Goal: Check status: Check status

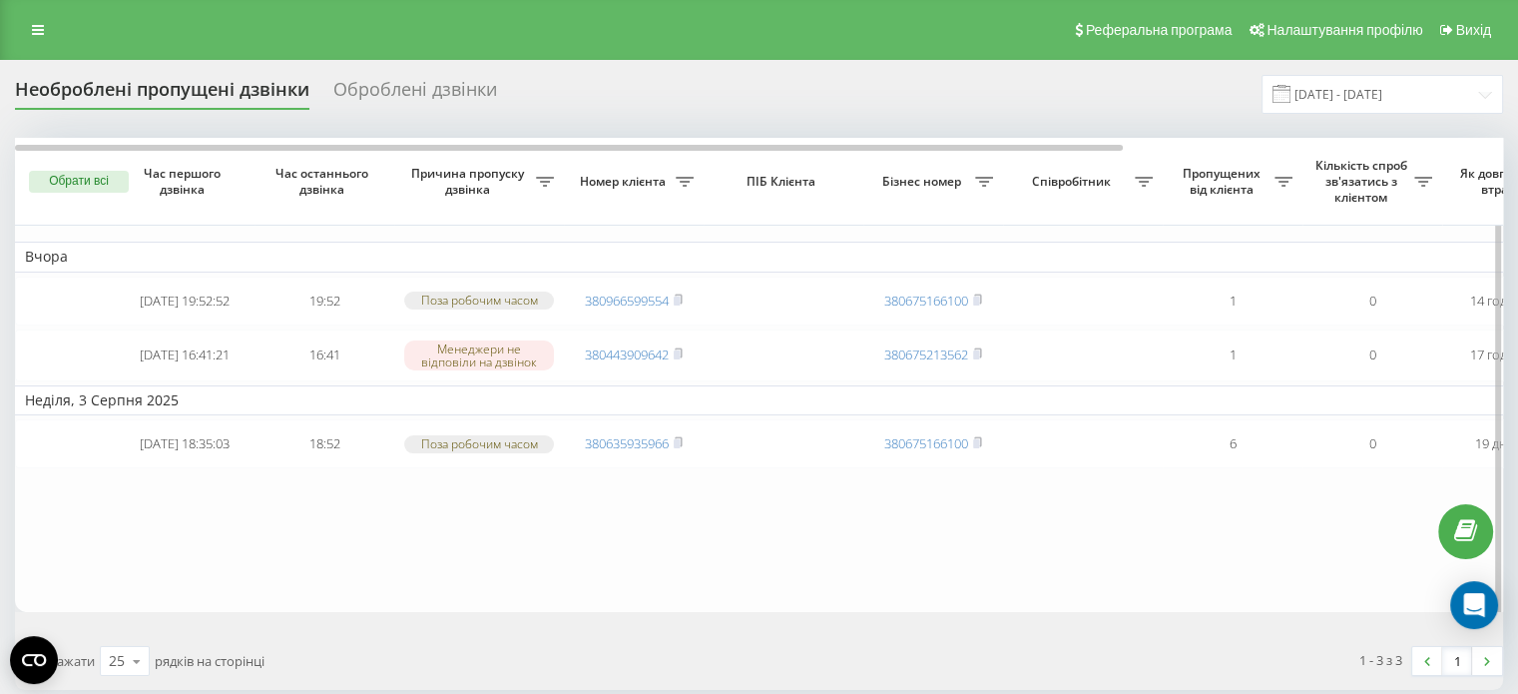
click at [268, 594] on table "Вчора 2025-08-21 19:52:52 19:52 Поза робочим часом 380966599554 380675166100 1 …" at bounding box center [1013, 375] width 1997 height 474
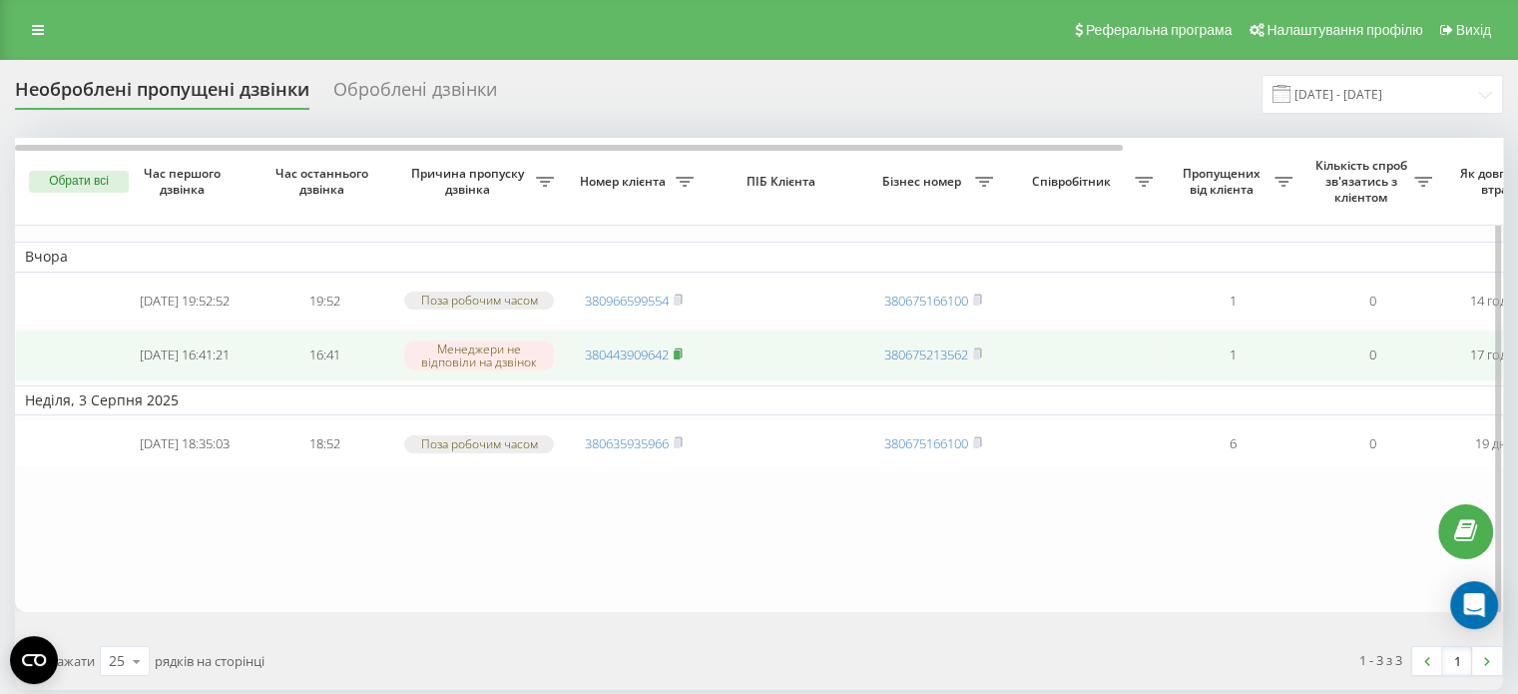
click at [676, 359] on rect at bounding box center [677, 354] width 6 height 9
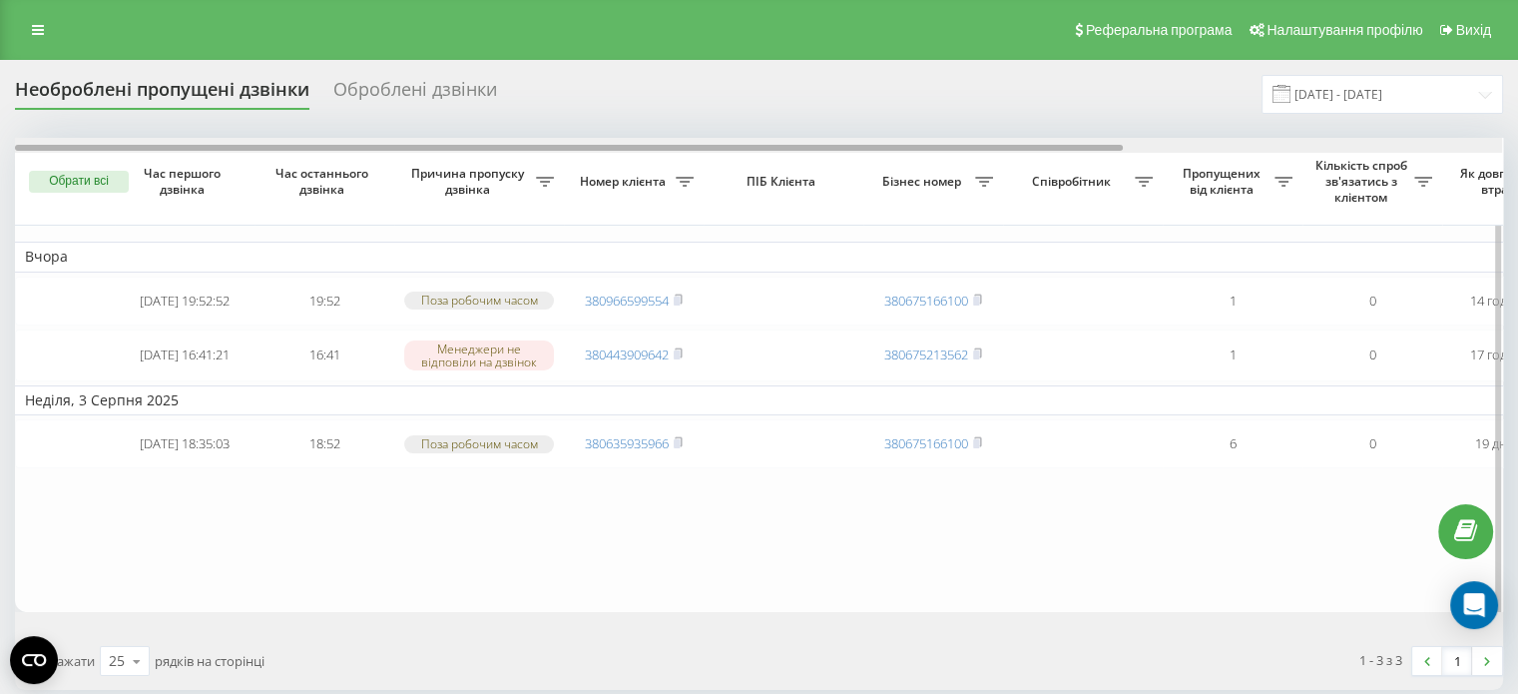
click at [792, 147] on div at bounding box center [569, 148] width 1108 height 6
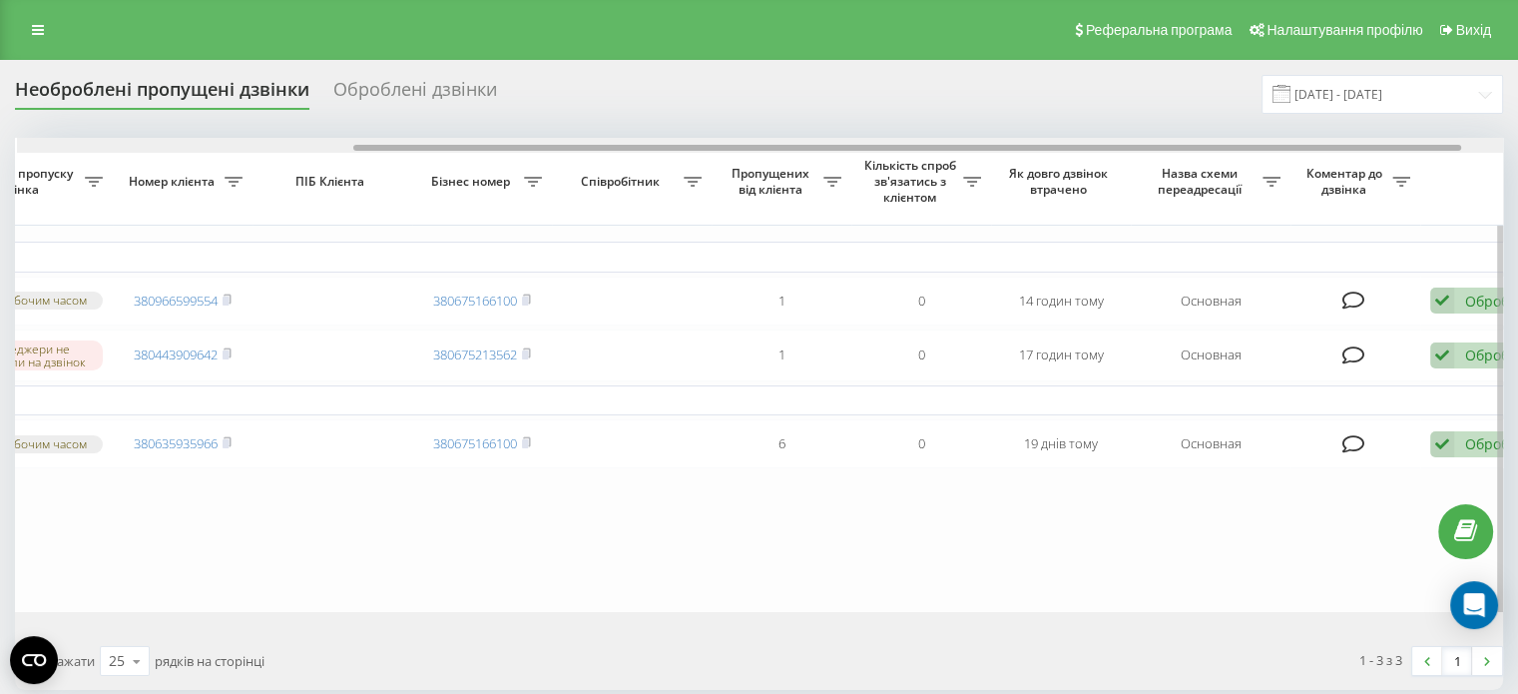
drag, startPoint x: 798, startPoint y: 147, endPoint x: 1129, endPoint y: 167, distance: 332.0
click at [1129, 167] on div "Обрати всі Час першого дзвінка Час останнього дзвінка Причина пропуску дзвінка …" at bounding box center [759, 375] width 1488 height 474
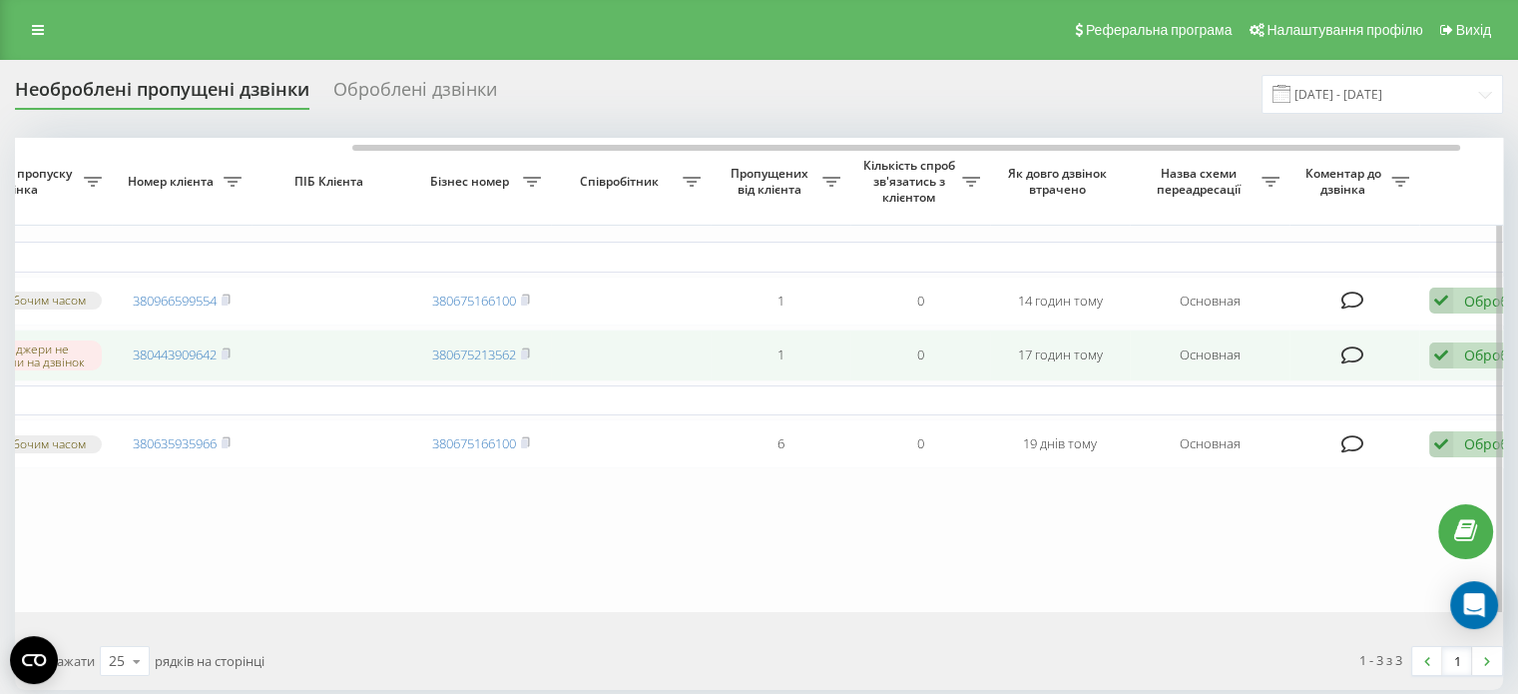
click at [1458, 363] on div "Обробити Не вдалося зв'язатися Зв'язався з клієнтом за допомогою іншого каналу …" at bounding box center [1487, 355] width 115 height 27
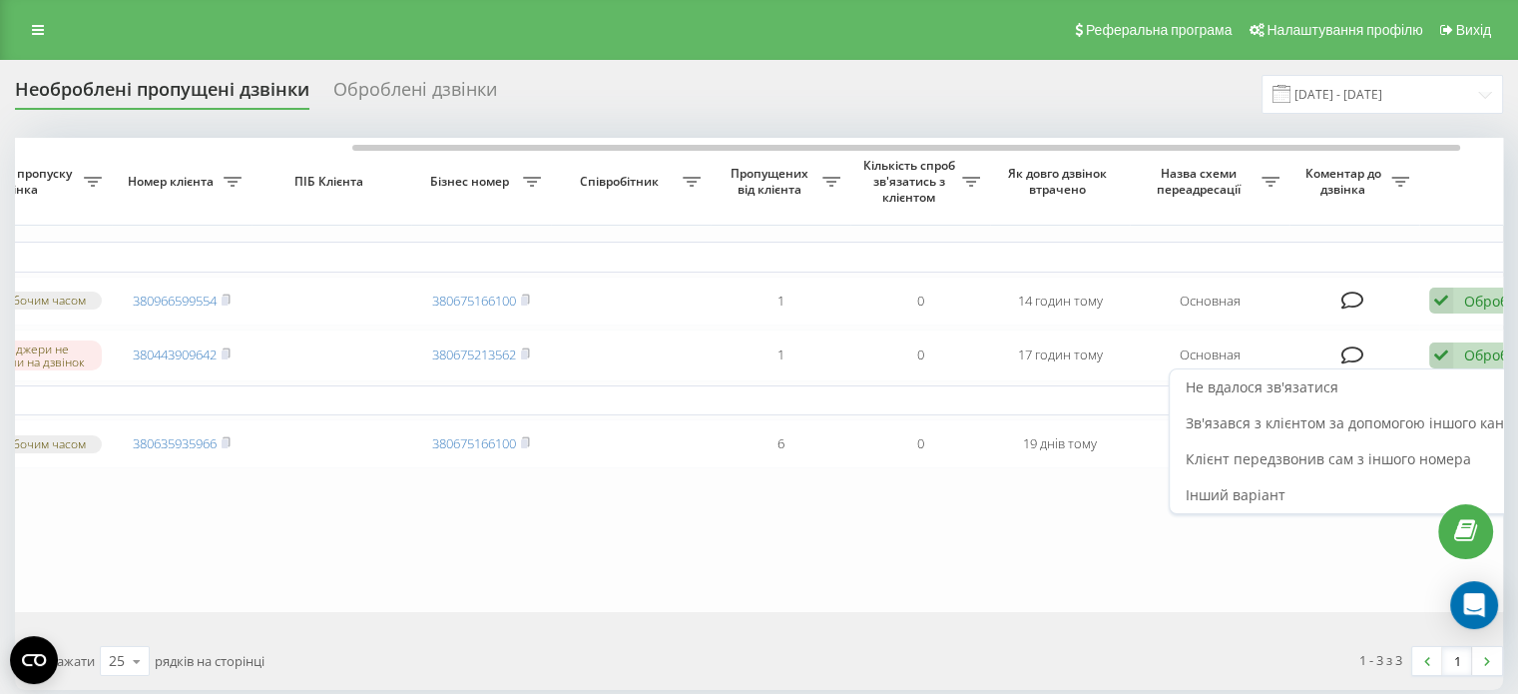
click at [1287, 396] on span "Не вдалося зв'язатися" at bounding box center [1262, 386] width 153 height 19
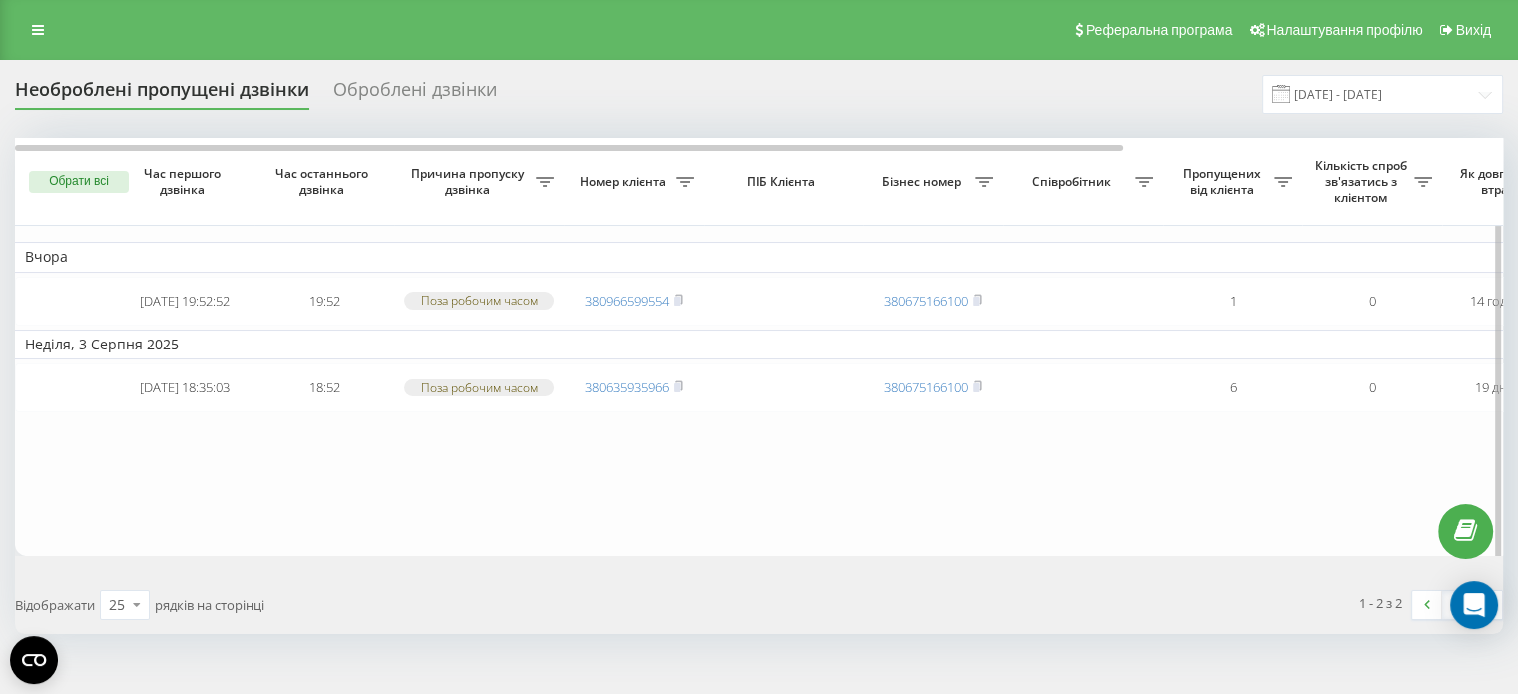
click at [1021, 461] on table "Вчора [DATE] 19:52:52 19:52 Поза робочим часом 380966599554 380675166100 1 0 14…" at bounding box center [1013, 346] width 1997 height 417
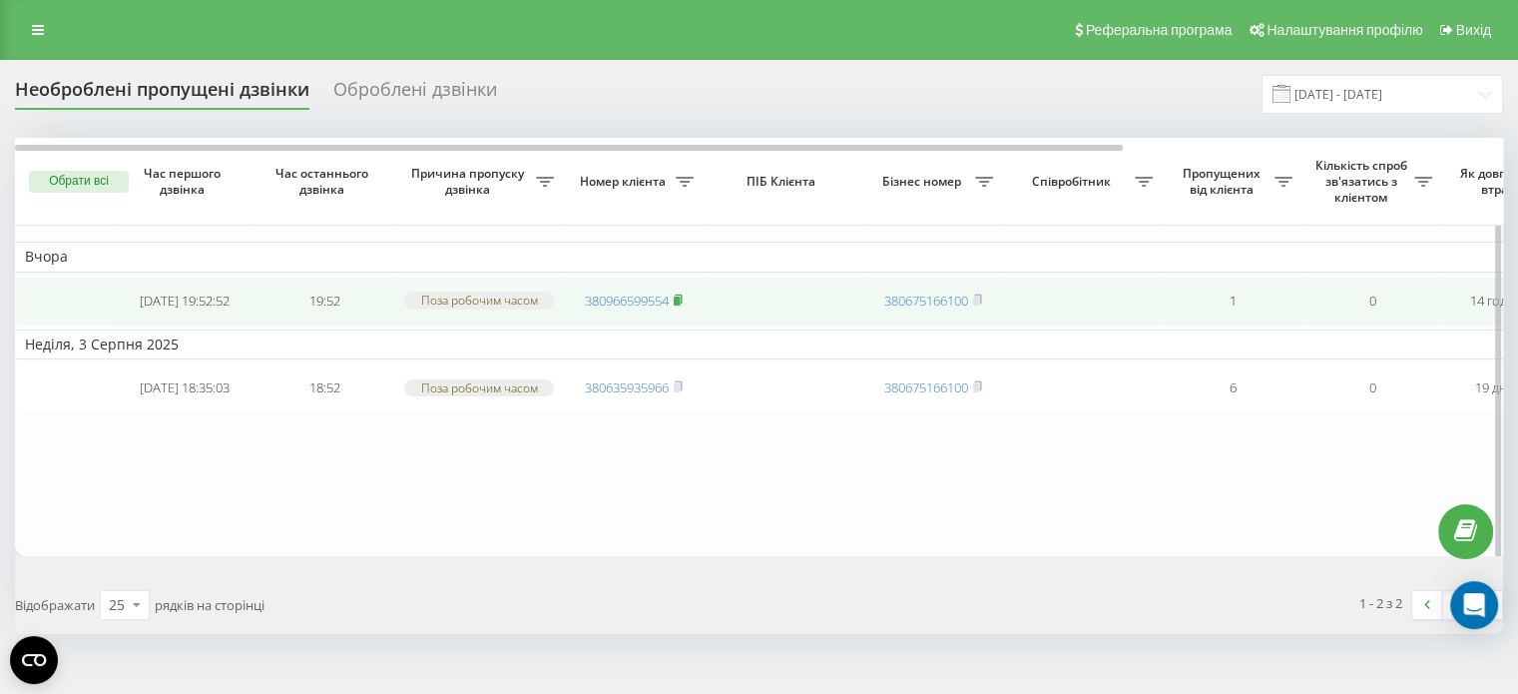
click at [683, 302] on icon at bounding box center [678, 299] width 9 height 12
click at [680, 303] on rect at bounding box center [677, 300] width 6 height 9
click at [687, 299] on td "380966599554" at bounding box center [634, 301] width 140 height 49
click at [679, 298] on rect at bounding box center [677, 300] width 6 height 9
